Goal: Task Accomplishment & Management: Complete application form

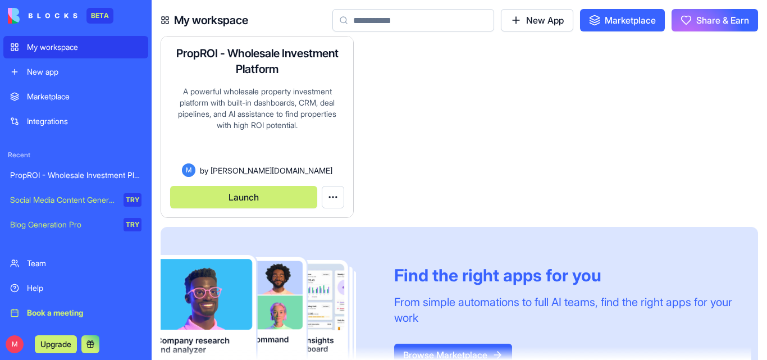
click at [331, 196] on html "BETA My workspace New app Marketplace Integrations Recent PropROI - Wholesale I…" at bounding box center [383, 180] width 767 height 360
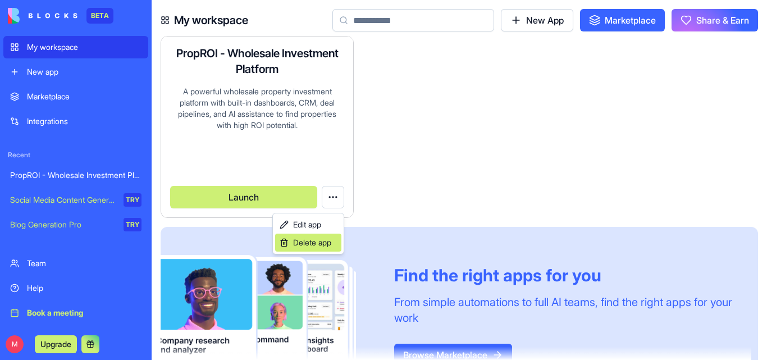
click at [317, 240] on span "Delete app" at bounding box center [312, 242] width 38 height 11
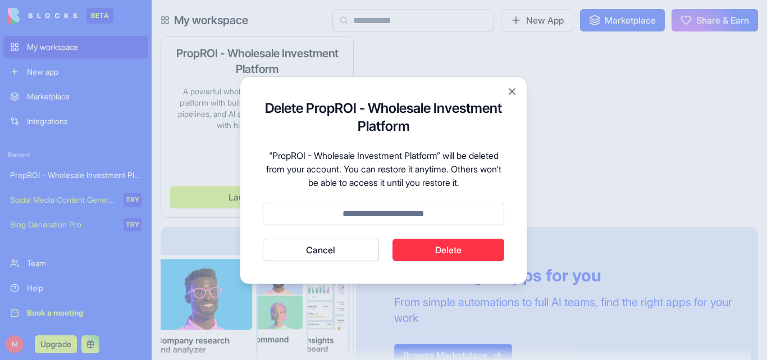
click at [412, 208] on input at bounding box center [384, 214] width 242 height 22
type input "******"
click button "Cancel" at bounding box center [321, 250] width 116 height 22
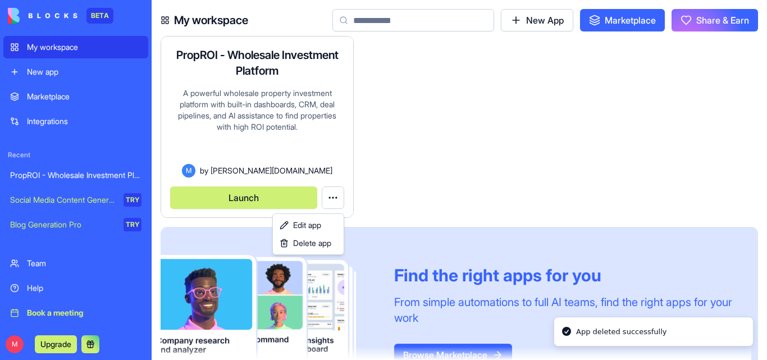
click at [525, 14] on html "BETA My workspace New app Marketplace Integrations Recent PropROI - Wholesale I…" at bounding box center [383, 180] width 767 height 360
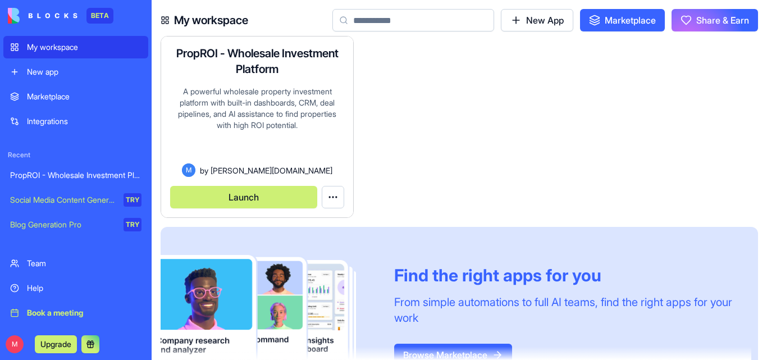
click at [336, 196] on html "BETA My workspace New app Marketplace Integrations Recent PropROI - Wholesale I…" at bounding box center [383, 180] width 767 height 360
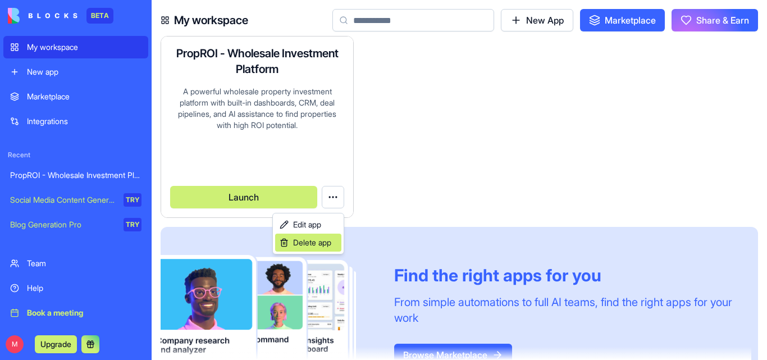
click at [312, 243] on span "Delete app" at bounding box center [312, 242] width 38 height 11
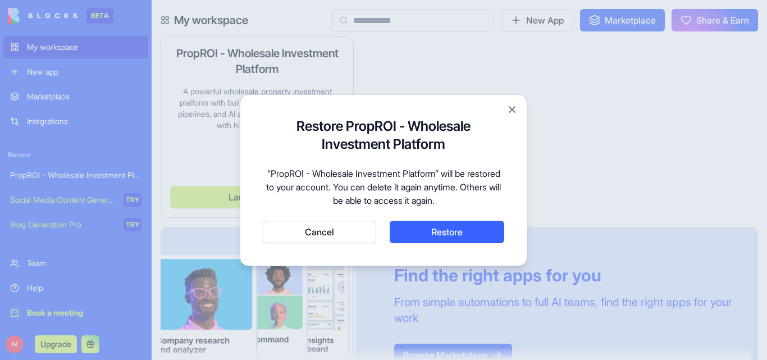
click at [518, 106] on div "Restore PropROI - Wholesale Investment Platform “PropROI - Wholesale Investment…" at bounding box center [384, 180] width 288 height 172
click at [511, 110] on button "Close" at bounding box center [512, 109] width 11 height 11
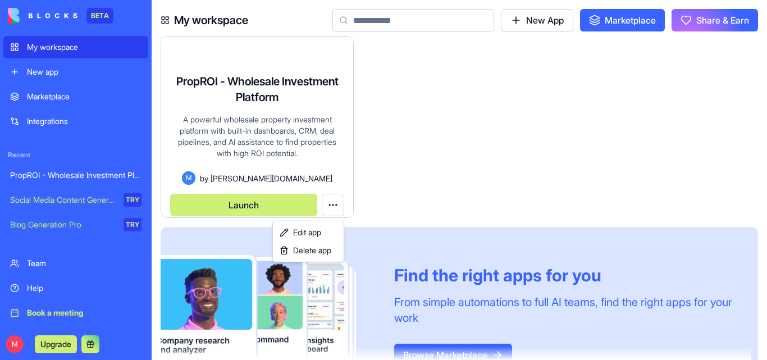
click at [536, 22] on html "BETA My workspace New app Marketplace Integrations Recent PropROI - Wholesale I…" at bounding box center [383, 180] width 767 height 360
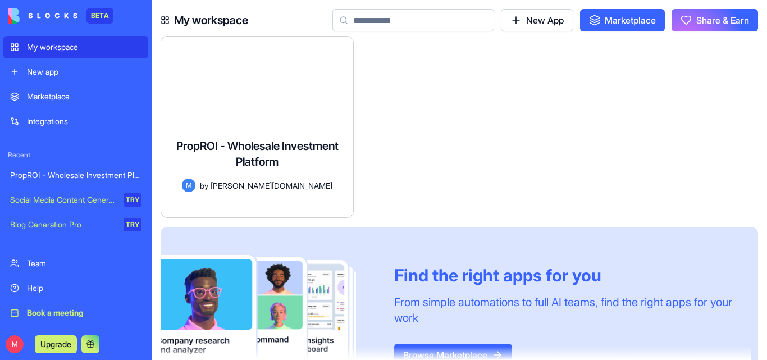
click at [527, 23] on link "New App" at bounding box center [537, 20] width 72 height 22
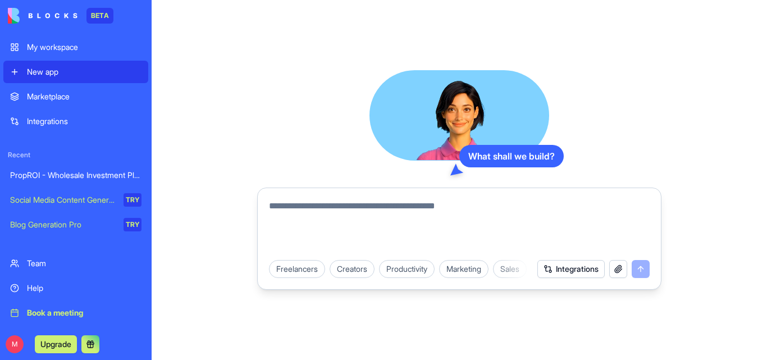
click at [332, 212] on textarea at bounding box center [459, 226] width 381 height 54
paste textarea "**********"
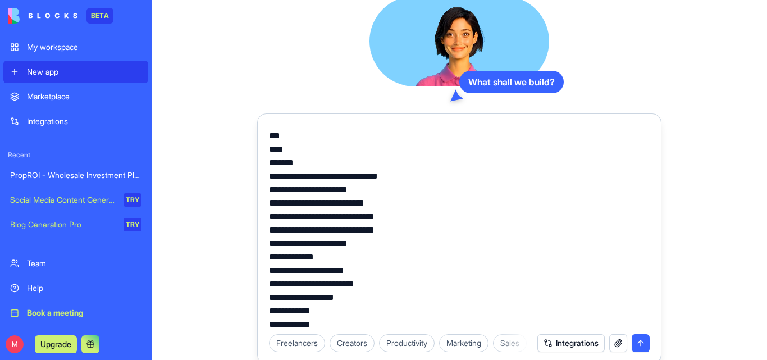
scroll to position [5816, 0]
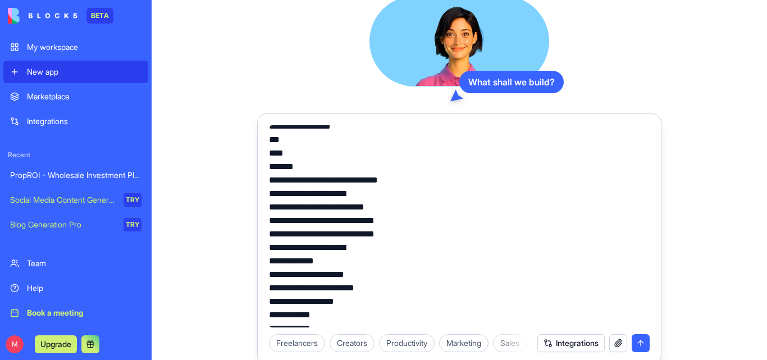
type textarea "**********"
click at [639, 344] on button "submit" at bounding box center [641, 343] width 18 height 18
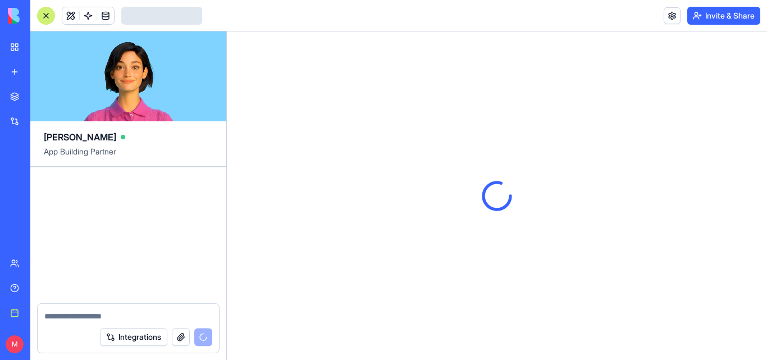
drag, startPoint x: 639, startPoint y: 344, endPoint x: 623, endPoint y: 287, distance: 59.4
click at [623, 287] on div at bounding box center [497, 195] width 540 height 329
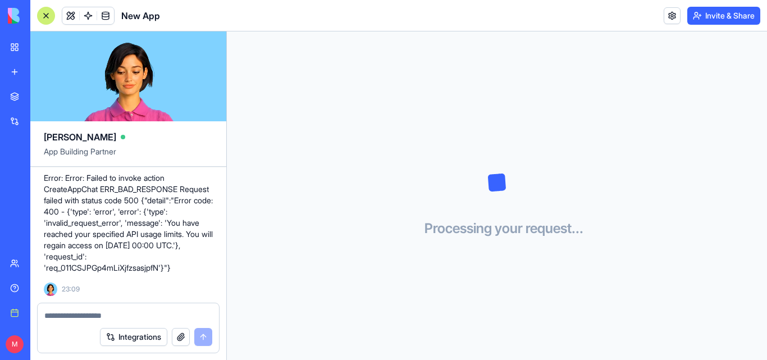
scroll to position [4194, 0]
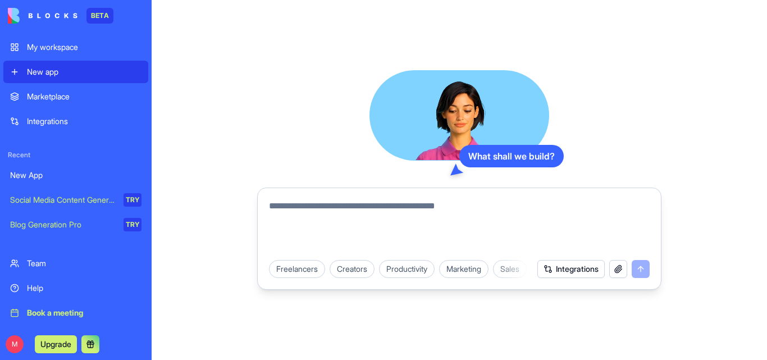
click at [324, 210] on textarea at bounding box center [459, 226] width 381 height 54
paste textarea "**********"
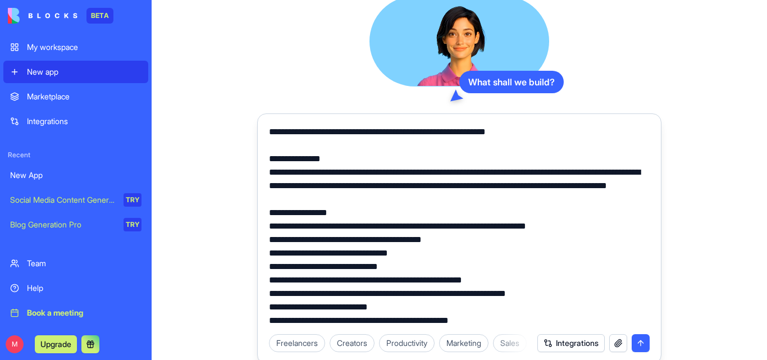
scroll to position [4259, 0]
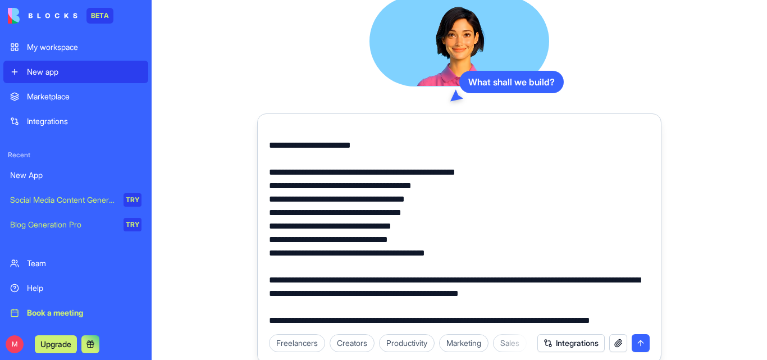
type textarea "**********"
click at [543, 339] on button "Integrations" at bounding box center [571, 343] width 67 height 18
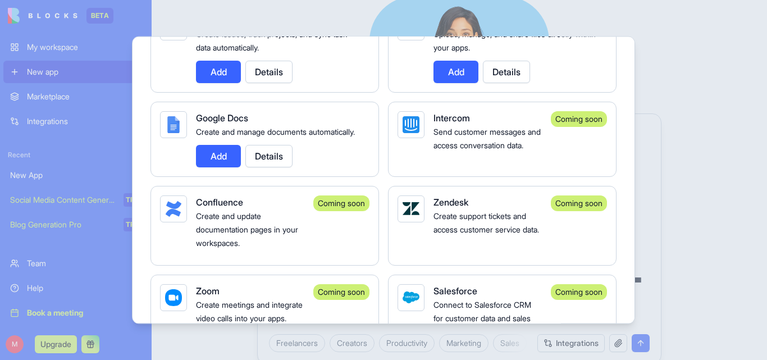
scroll to position [817, 0]
click at [727, 199] on div at bounding box center [383, 180] width 767 height 360
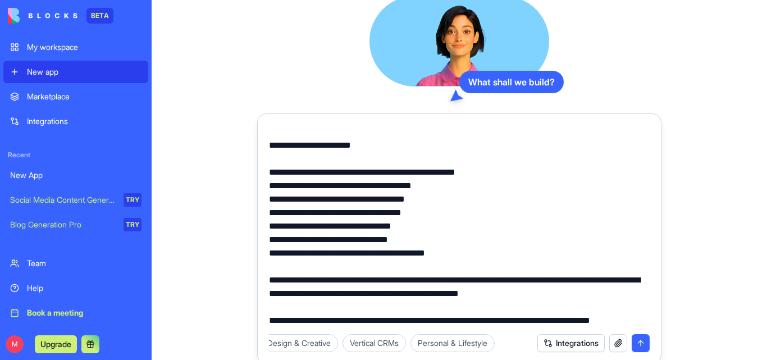
scroll to position [0, 371]
click at [641, 342] on button "submit" at bounding box center [641, 343] width 18 height 18
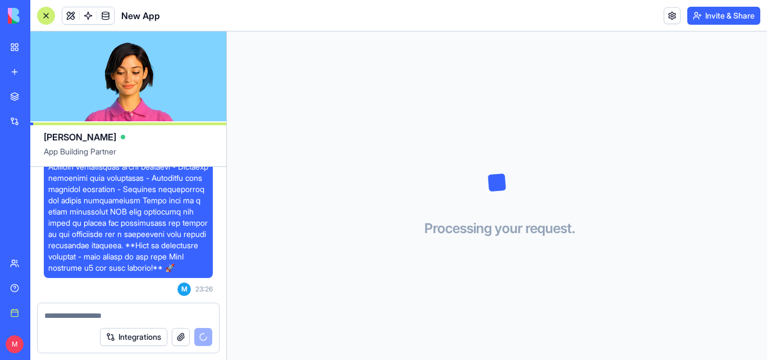
scroll to position [3576, 0]
